Goal: Share content: Share content

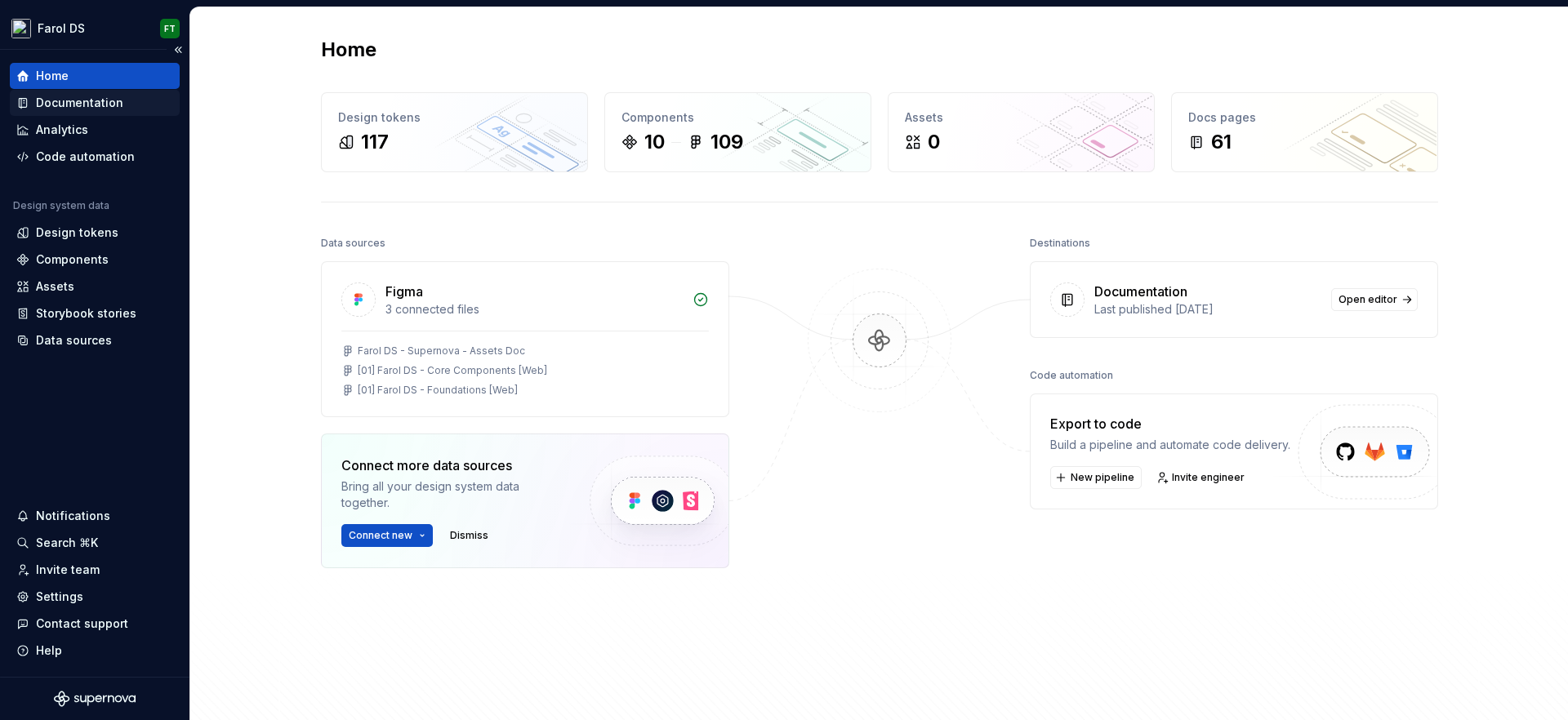
click at [94, 104] on div "Documentation" at bounding box center [79, 103] width 87 height 16
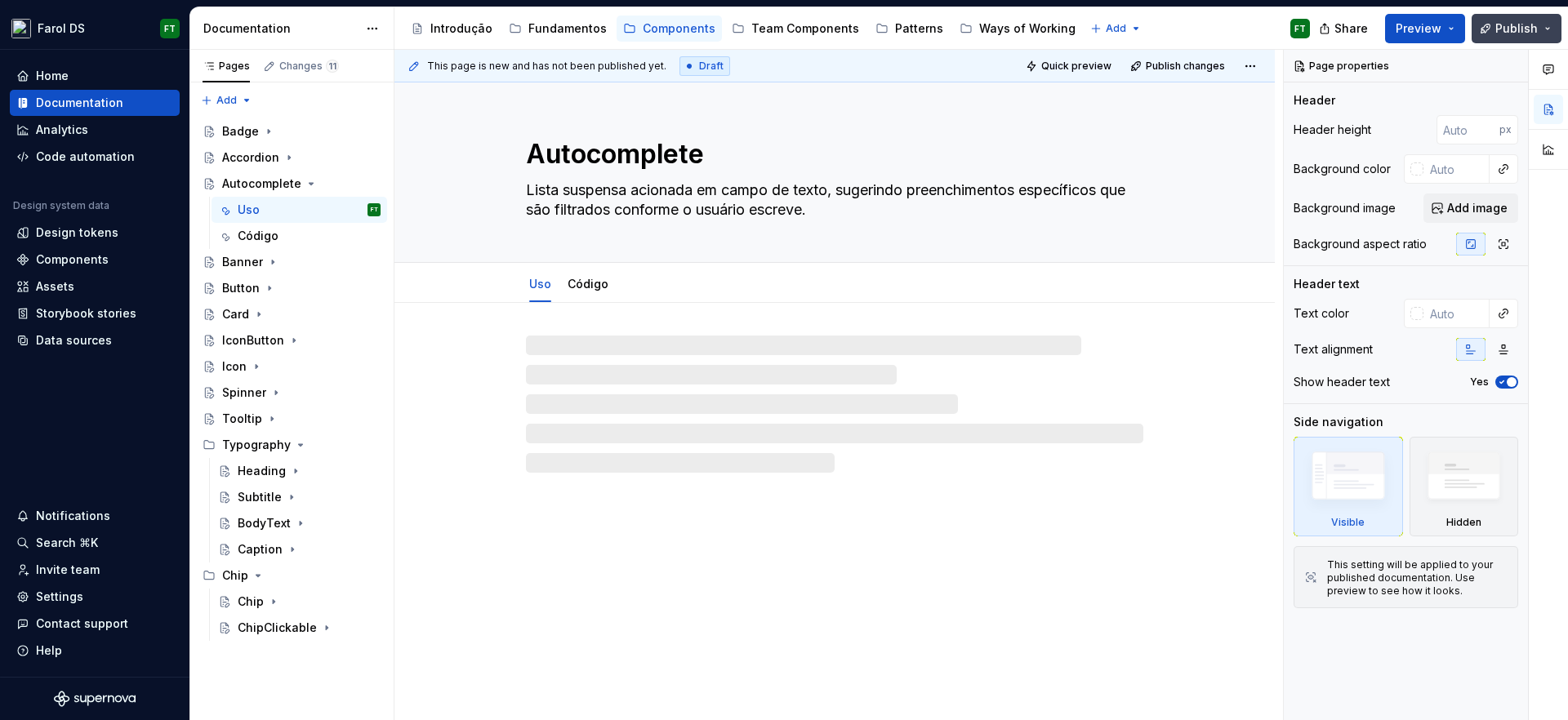
click at [1518, 34] on span "Publish" at bounding box center [1517, 29] width 42 height 16
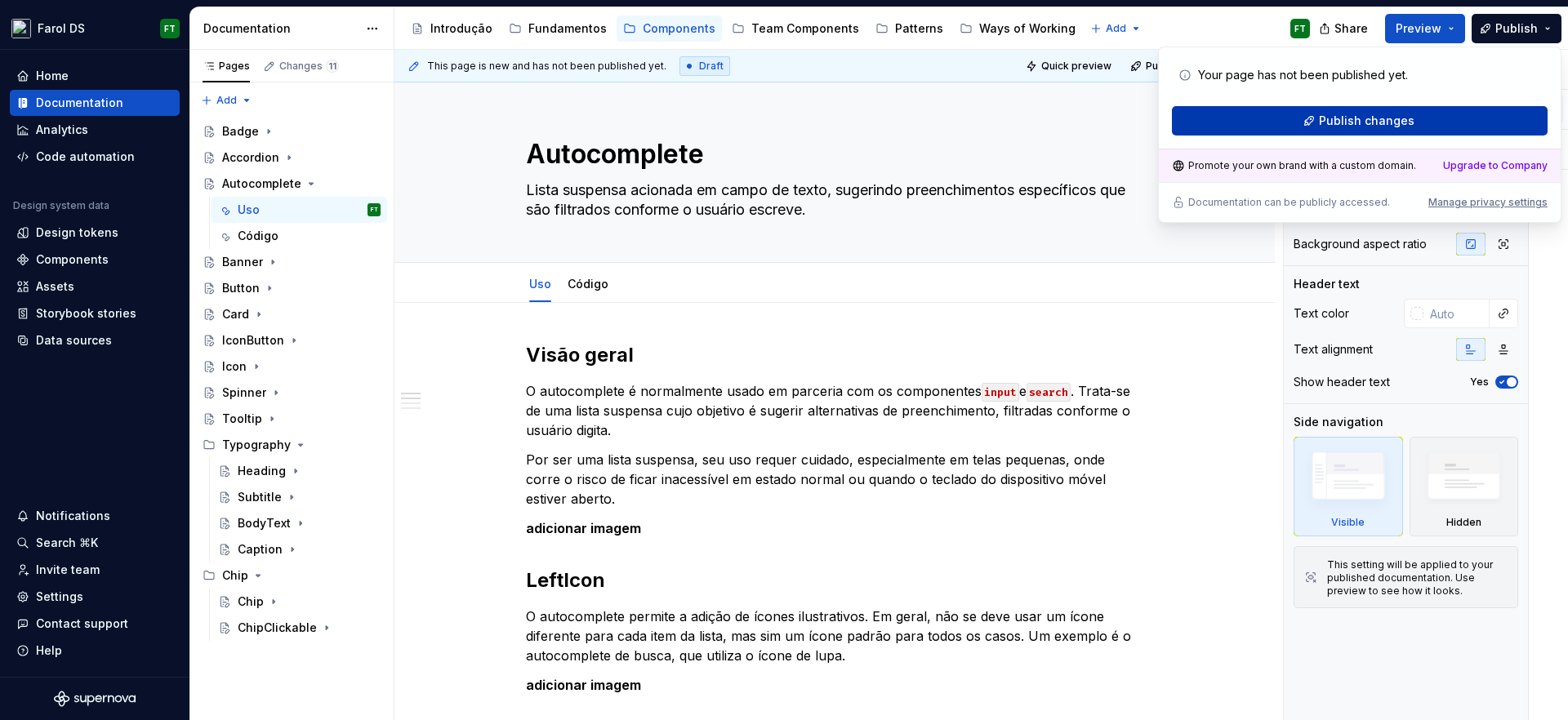
click at [1338, 124] on span "Publish changes" at bounding box center [1366, 121] width 95 height 16
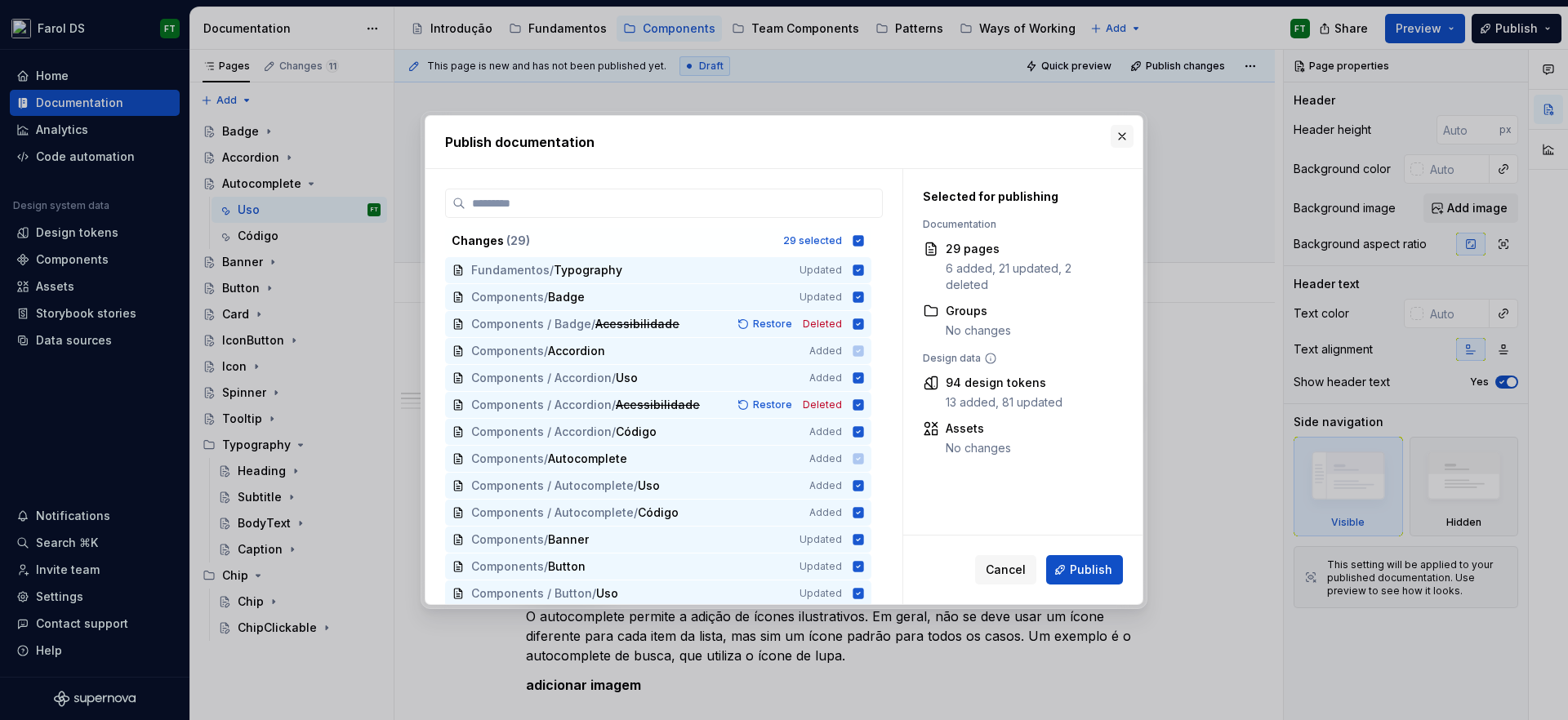
click at [1129, 137] on button "button" at bounding box center [1122, 136] width 23 height 22
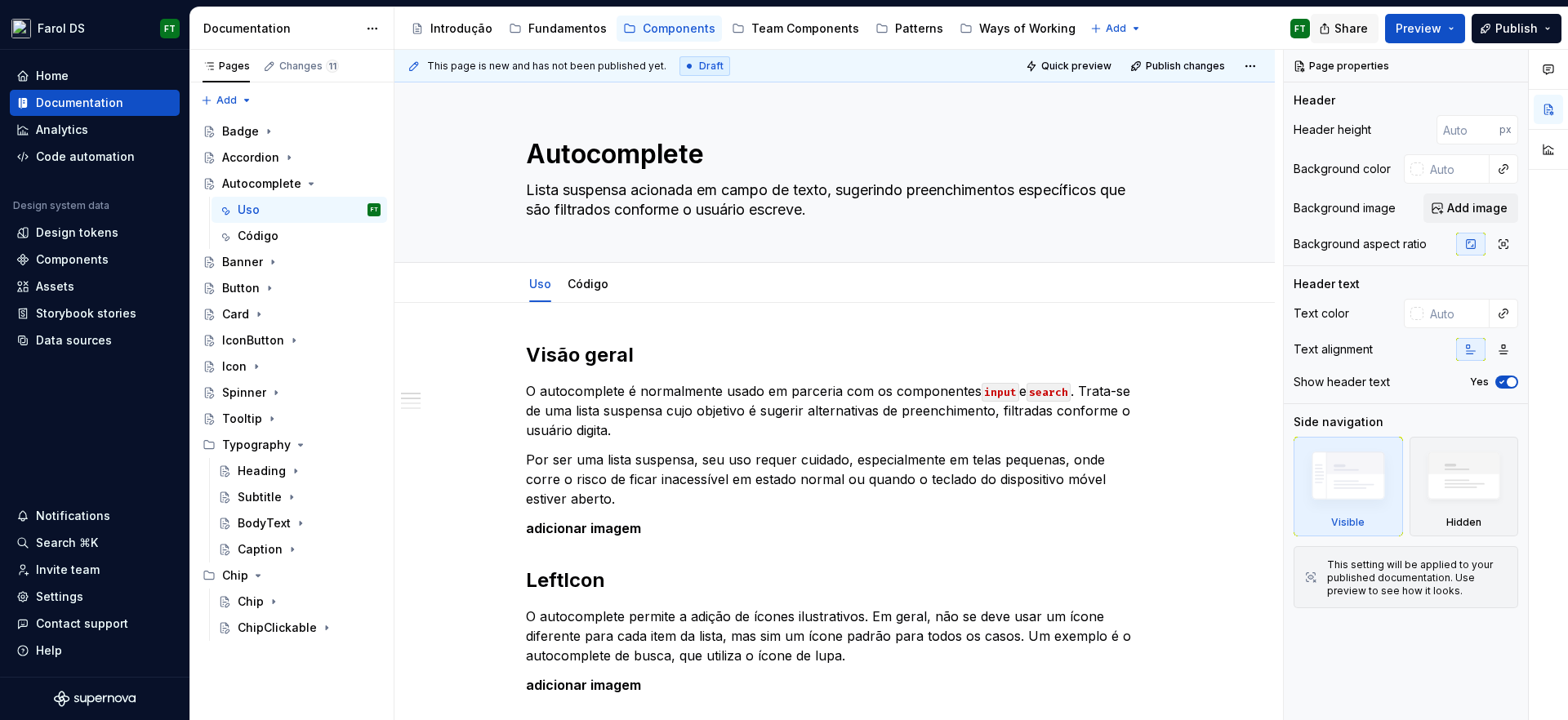
click at [1360, 30] on span "Share" at bounding box center [1351, 29] width 33 height 16
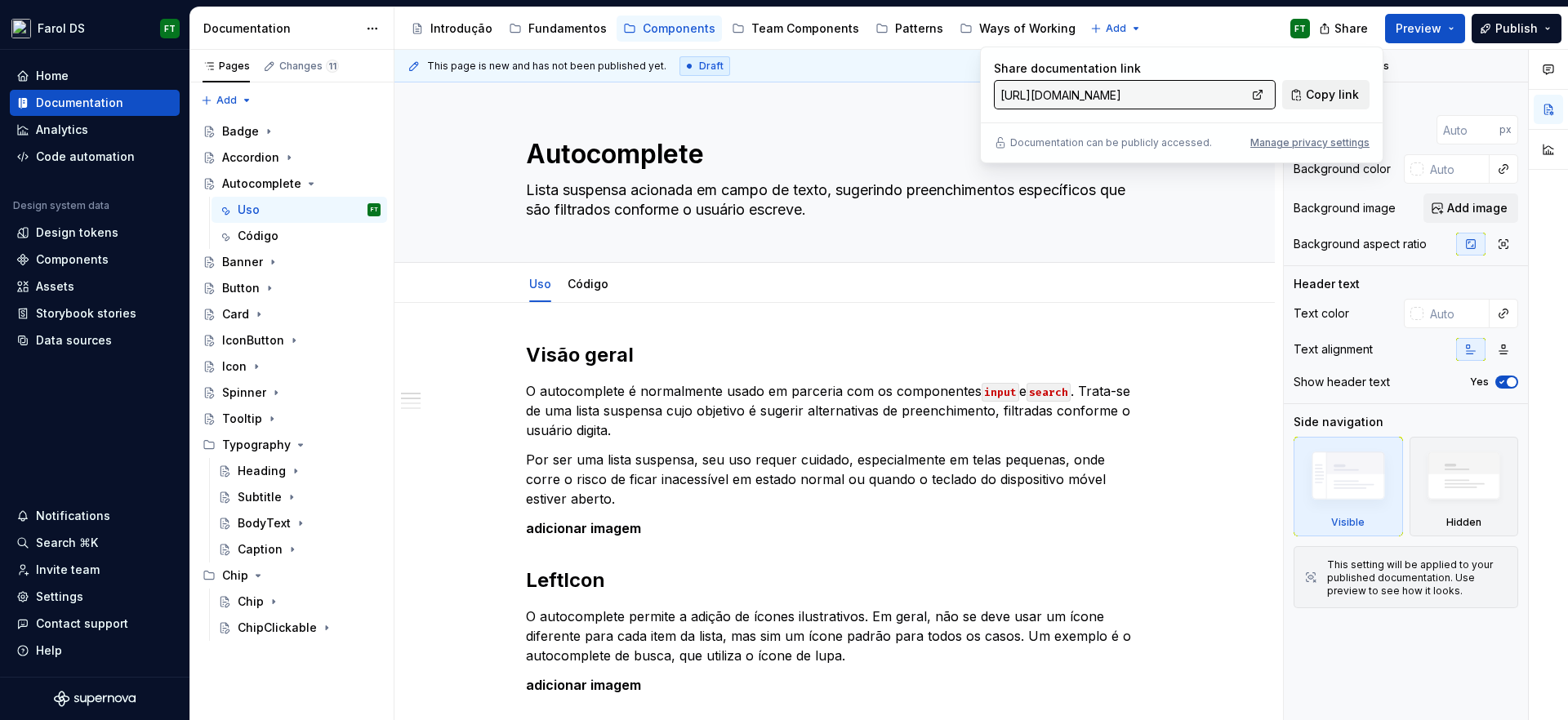
click at [1309, 102] on span "Copy link" at bounding box center [1332, 94] width 53 height 16
type textarea "*"
